Goal: Information Seeking & Learning: Learn about a topic

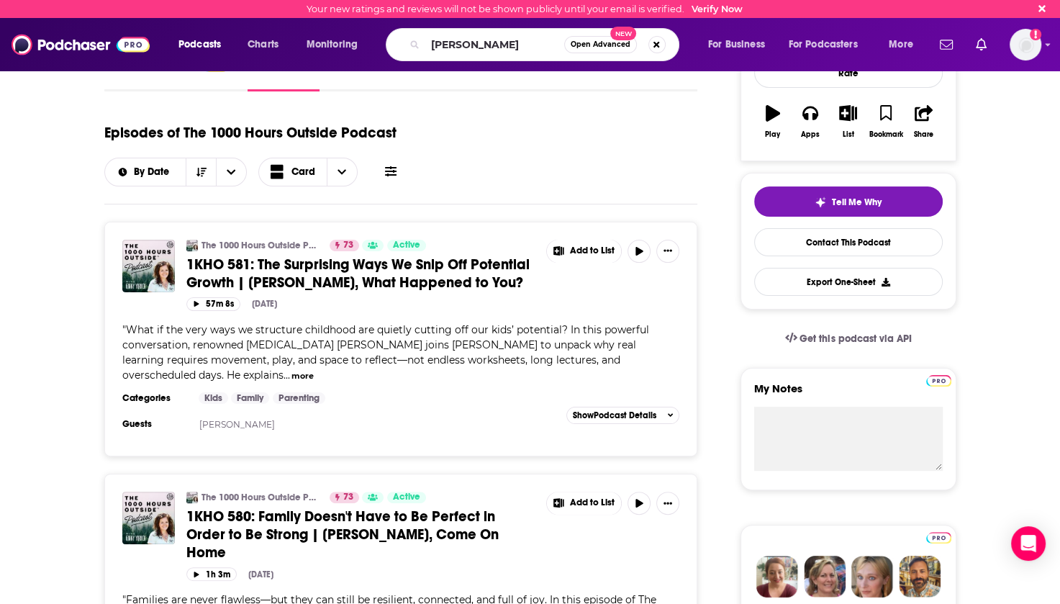
type input "[PERSON_NAME]"
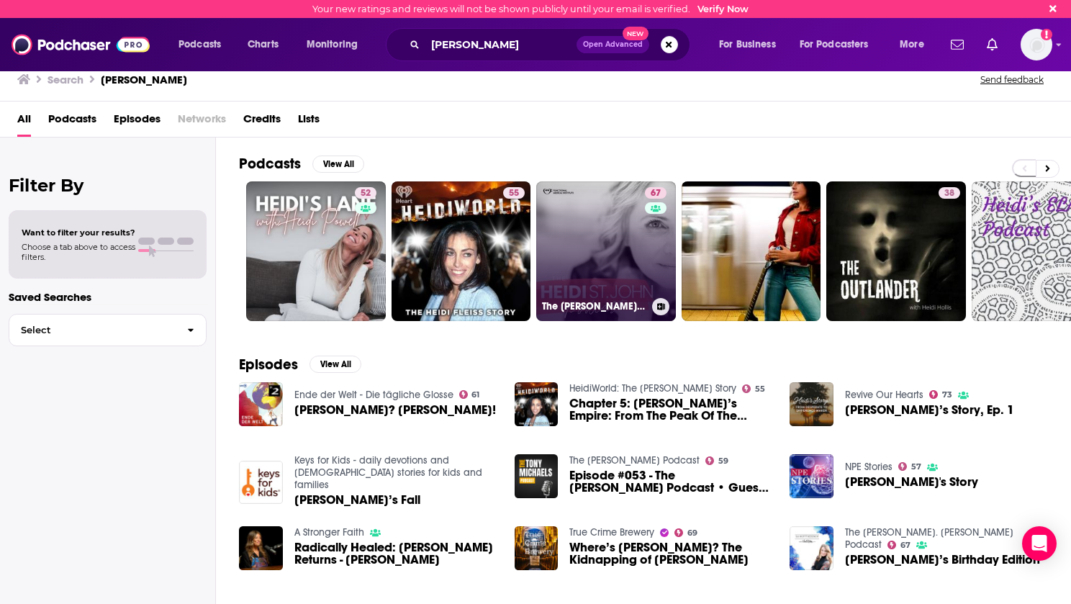
click at [590, 246] on link "67 The [PERSON_NAME] St. [PERSON_NAME] Podcast" at bounding box center [606, 251] width 140 height 140
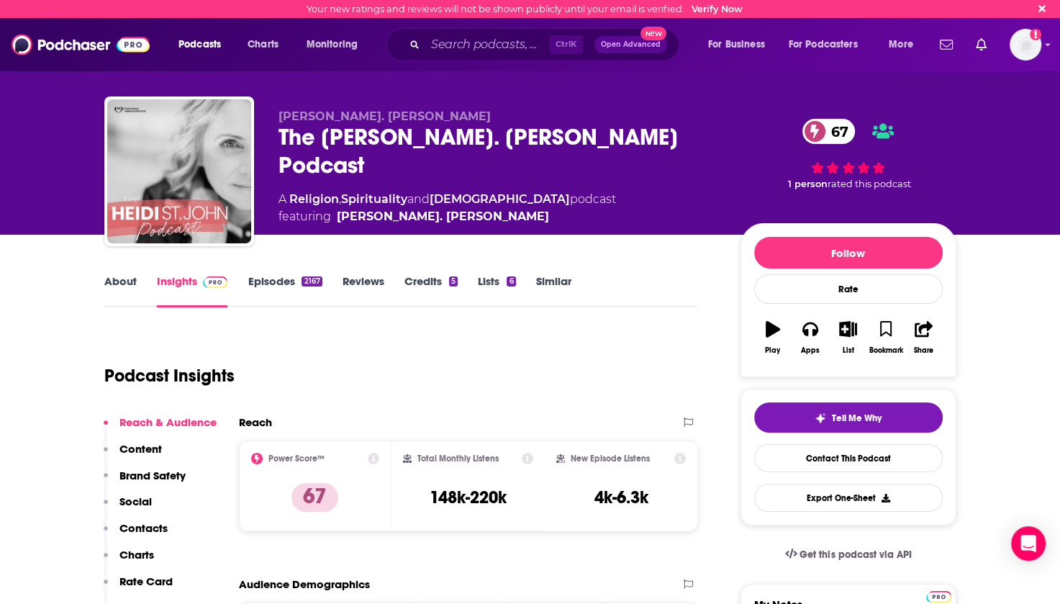
click at [285, 279] on link "Episodes 2167" at bounding box center [285, 290] width 74 height 33
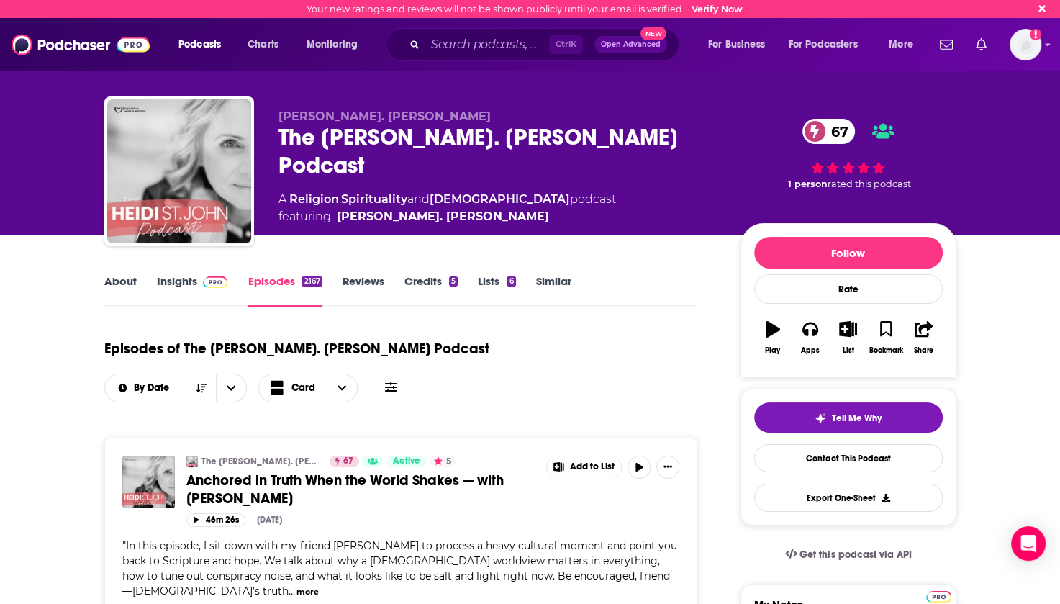
click at [397, 382] on icon at bounding box center [391, 387] width 12 height 10
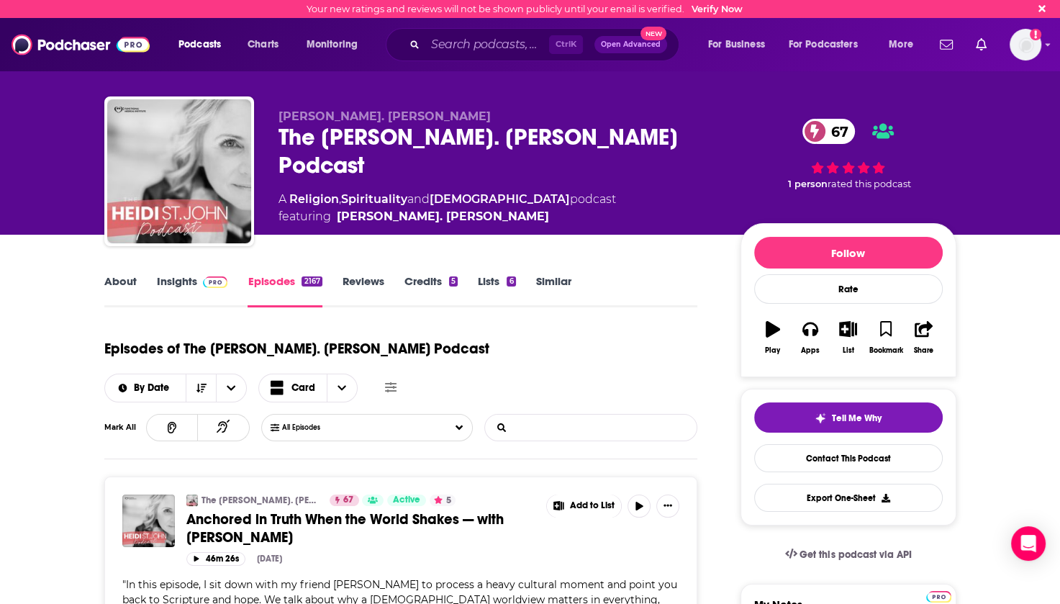
click at [538, 415] on input "List Search Input" at bounding box center [560, 428] width 150 height 26
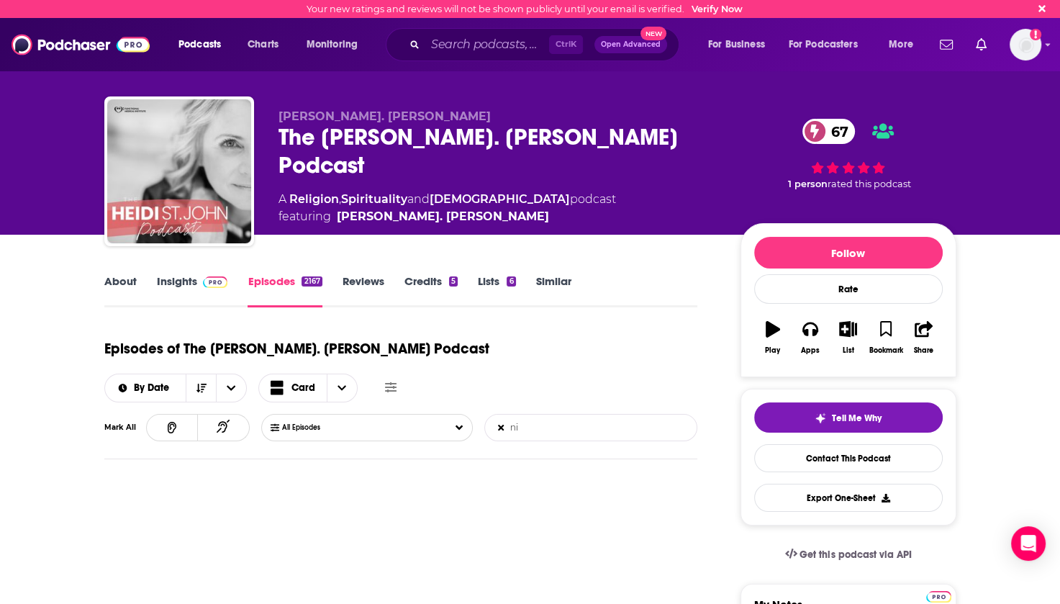
type input "n"
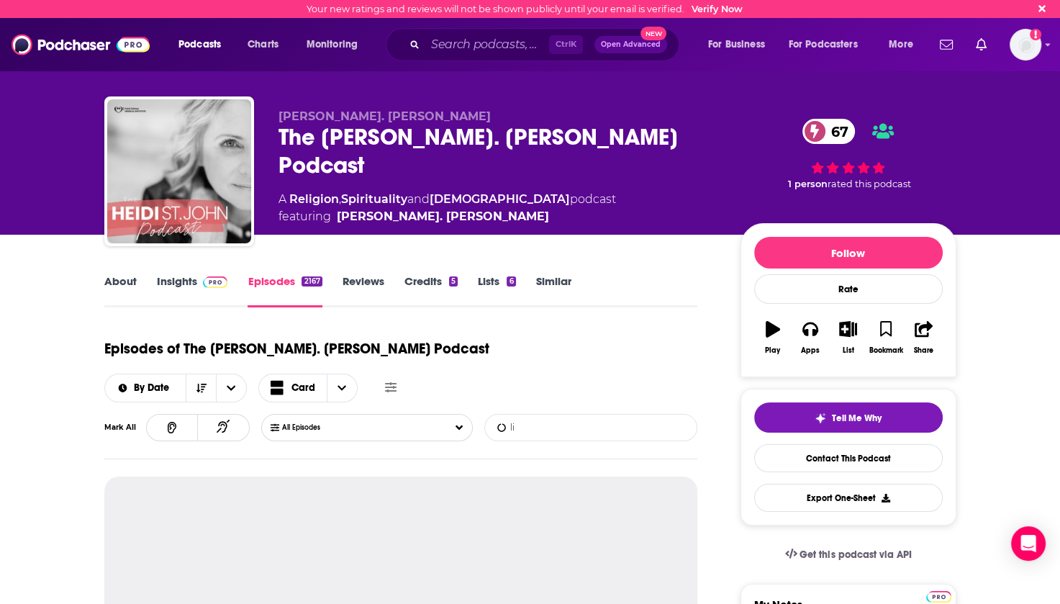
type input "l"
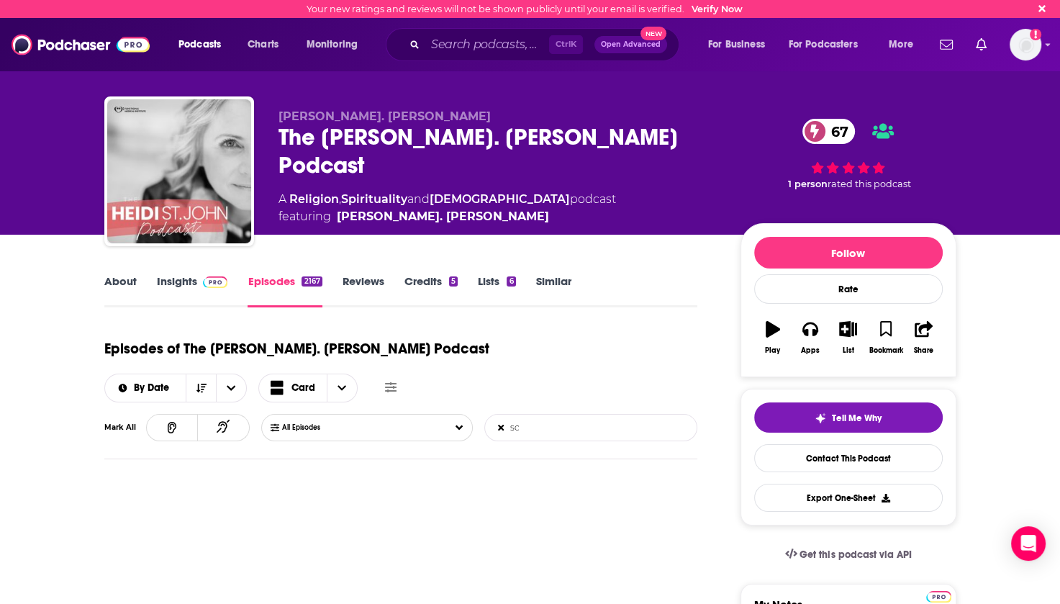
type input "s"
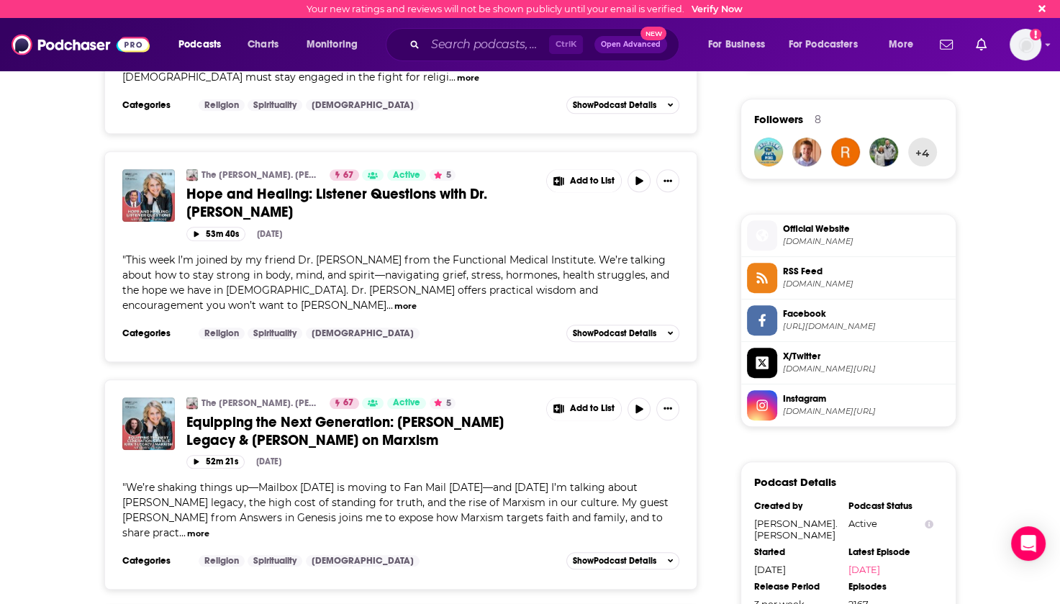
scroll to position [792, 0]
